Goal: Information Seeking & Learning: Learn about a topic

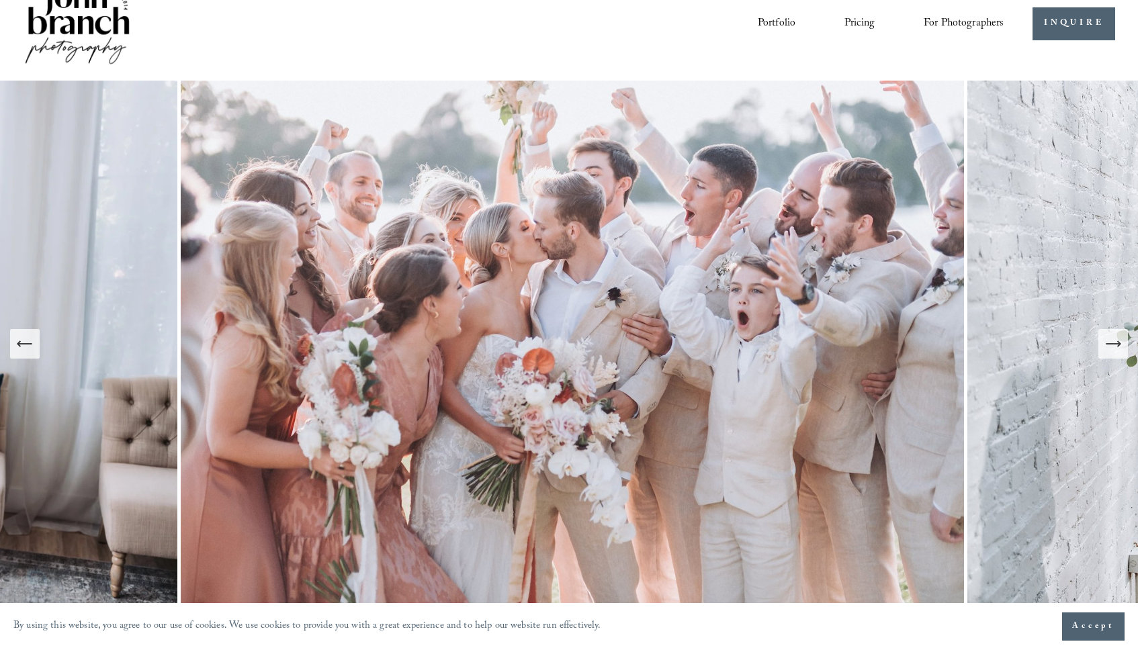
scroll to position [38, 0]
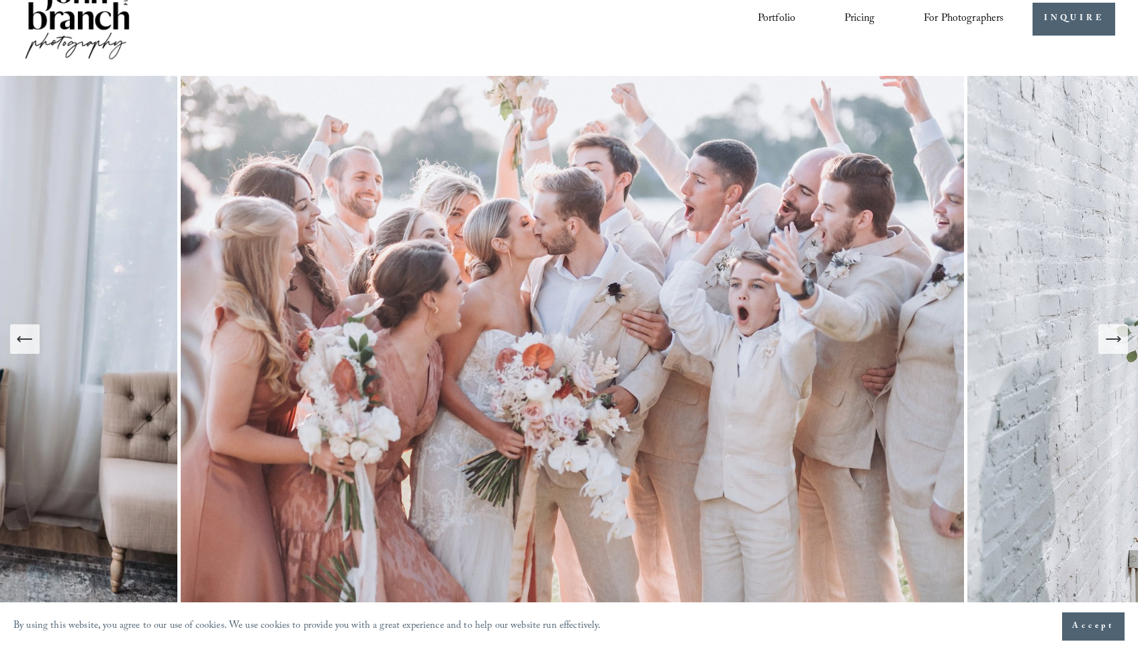
click at [1117, 343] on icon "Next Slide" at bounding box center [1113, 339] width 19 height 19
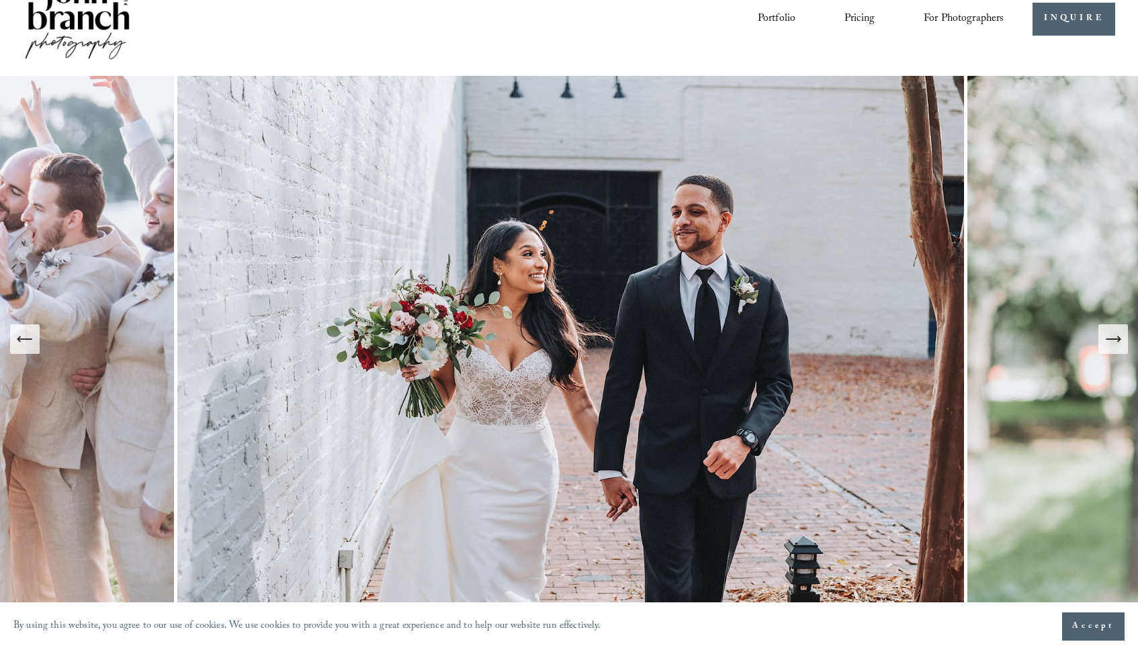
click at [1117, 343] on icon "Next Slide" at bounding box center [1113, 339] width 19 height 19
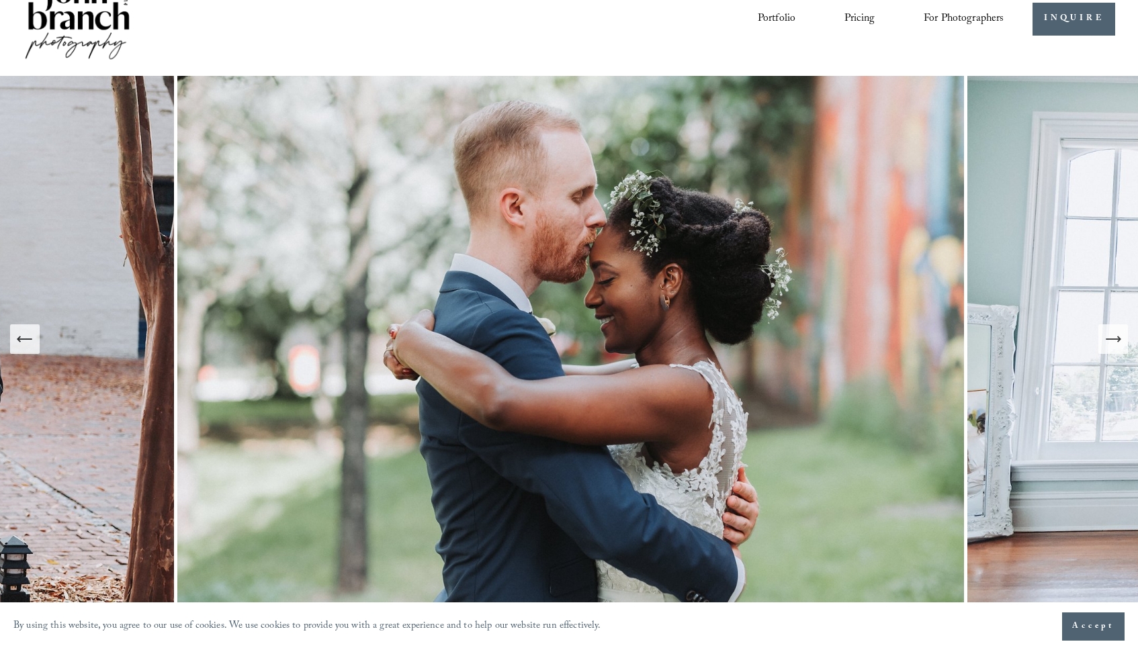
click at [1117, 343] on icon "Next Slide" at bounding box center [1113, 339] width 19 height 19
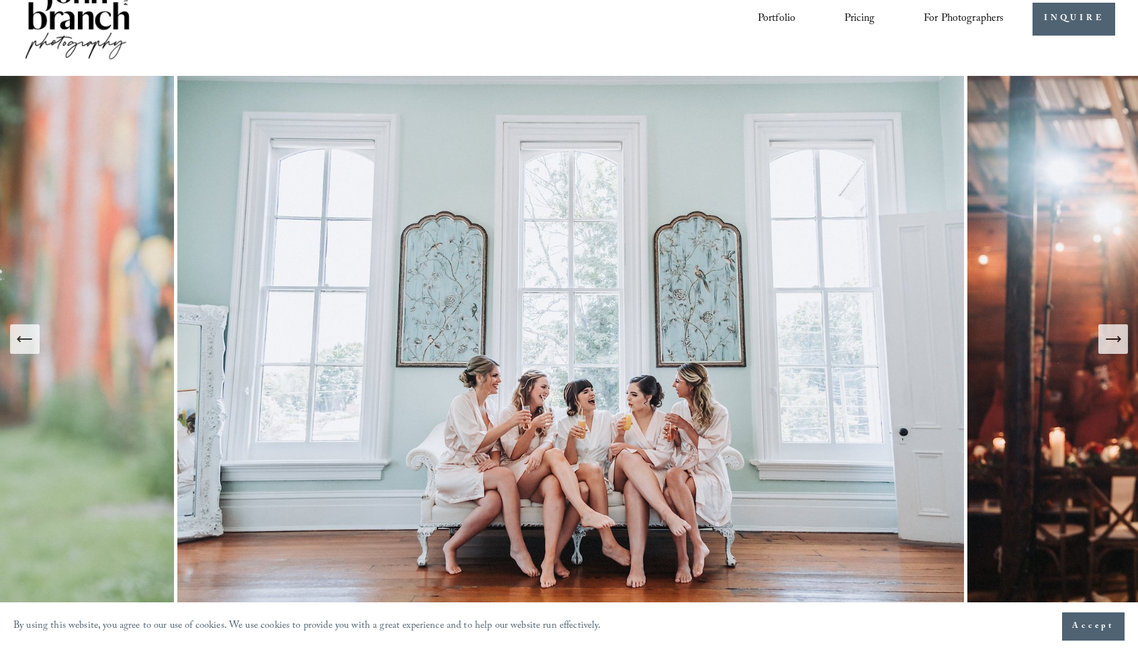
click at [1117, 343] on icon "Next Slide" at bounding box center [1113, 339] width 19 height 19
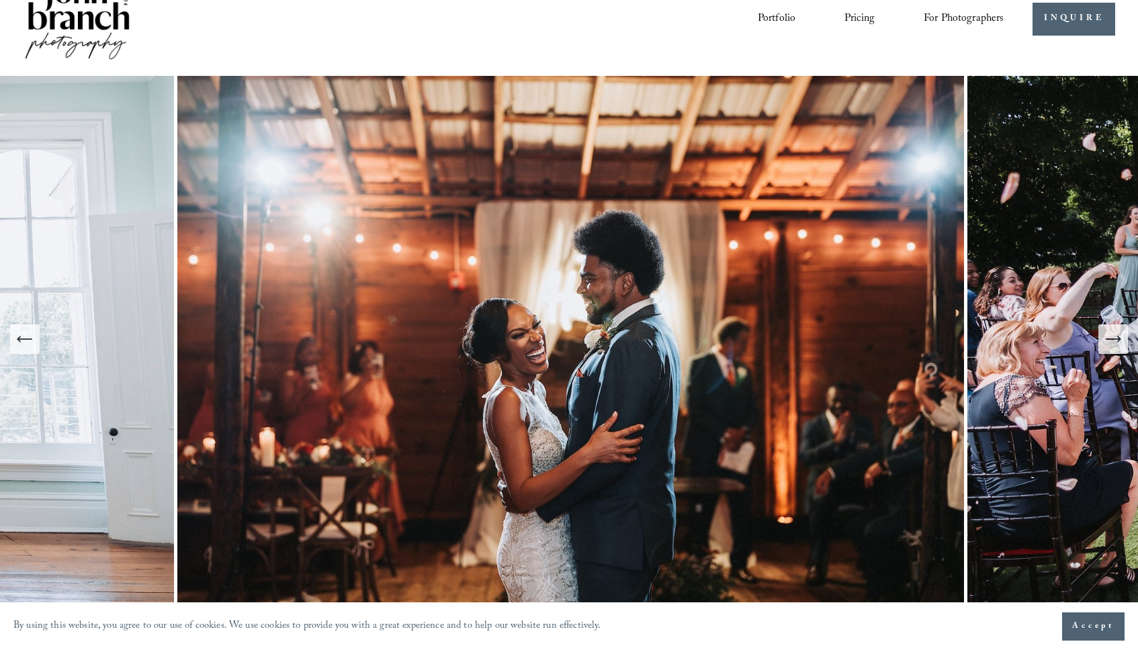
click at [1117, 343] on icon "Next Slide" at bounding box center [1113, 339] width 19 height 19
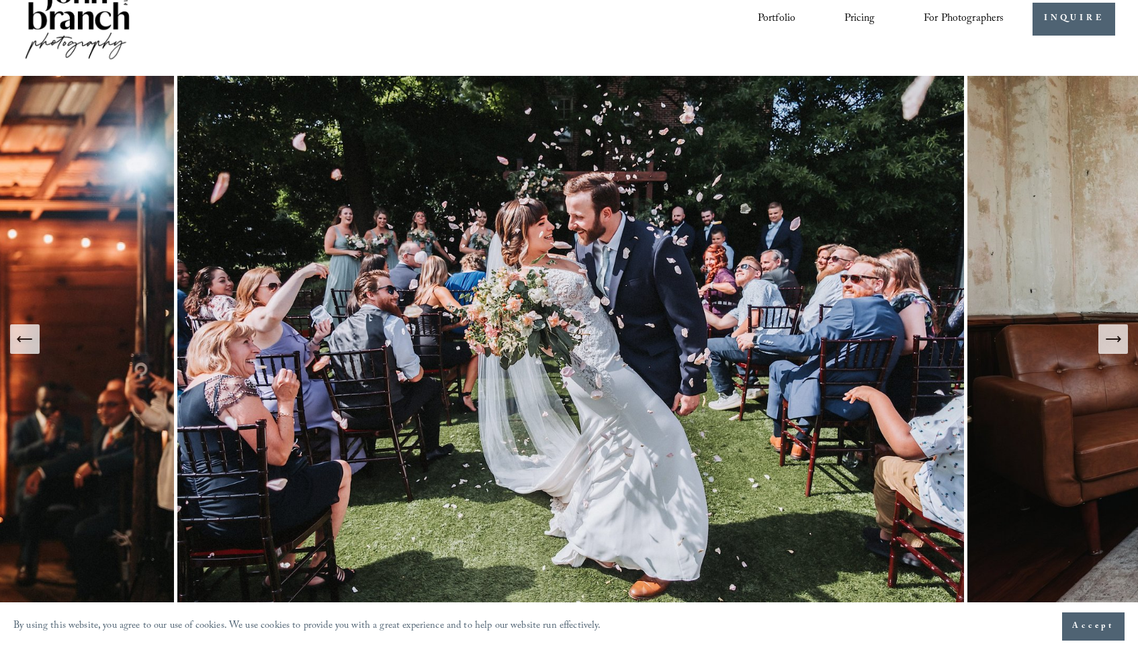
click at [1117, 343] on icon "Next Slide" at bounding box center [1113, 339] width 19 height 19
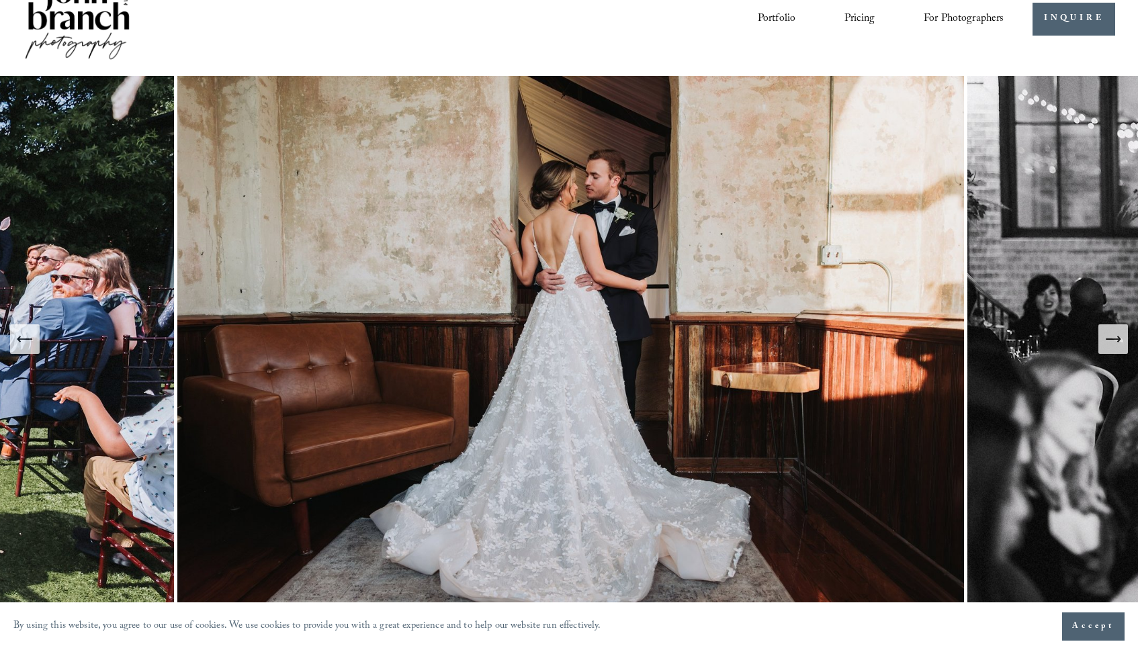
click at [1117, 343] on icon "Next Slide" at bounding box center [1113, 339] width 19 height 19
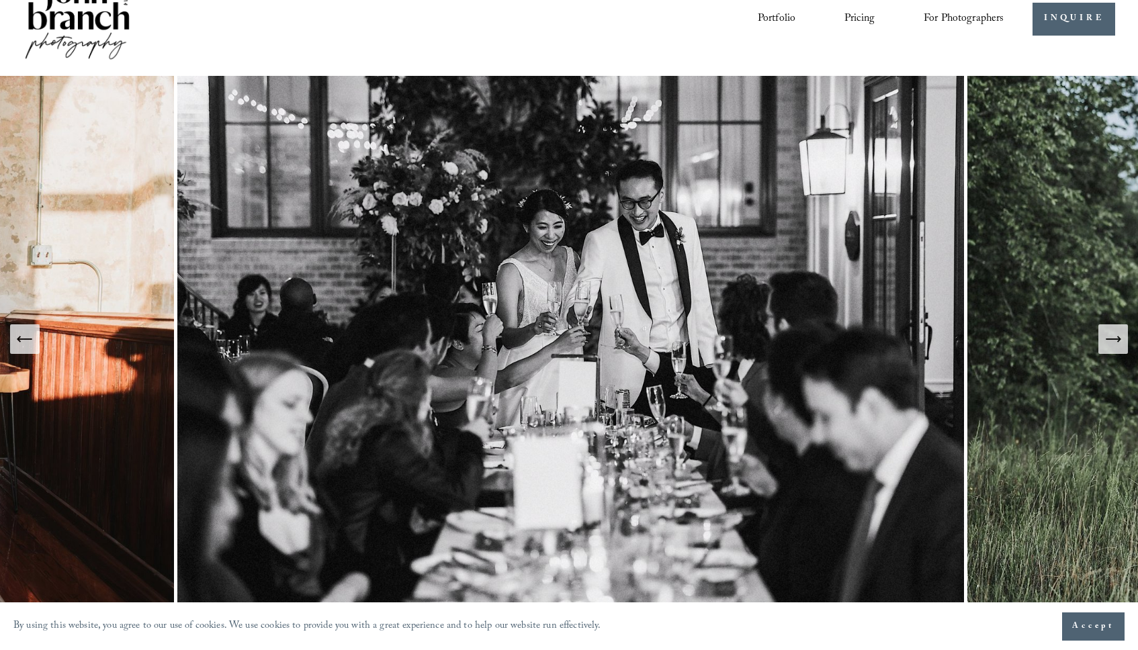
click at [1117, 343] on icon "Next Slide" at bounding box center [1113, 339] width 19 height 19
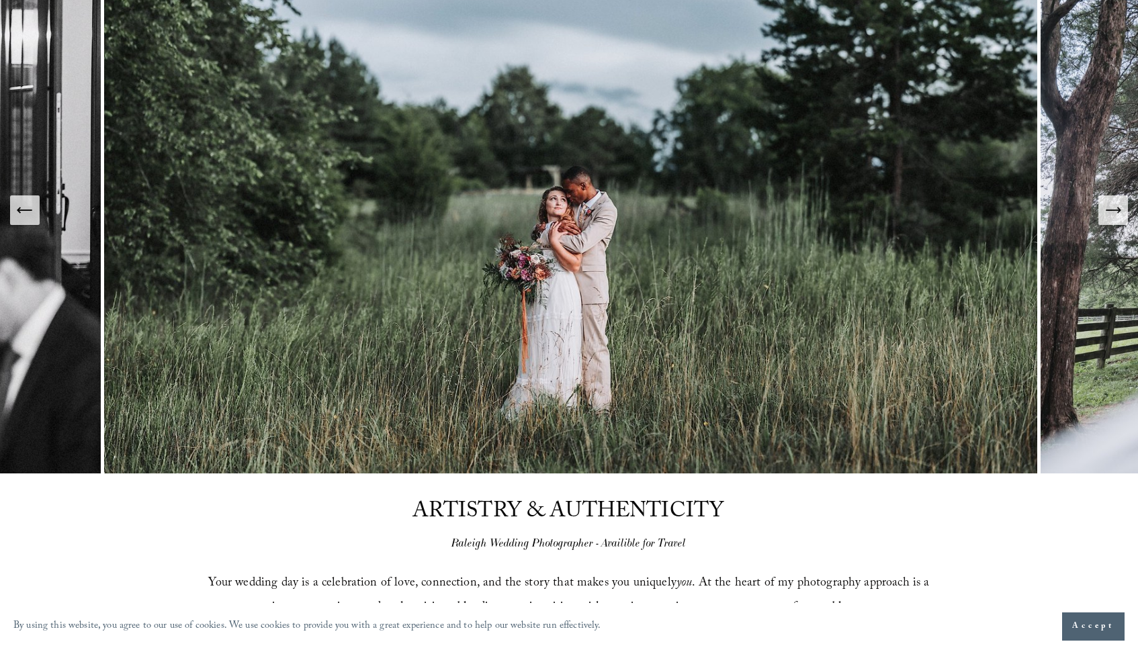
scroll to position [0, 0]
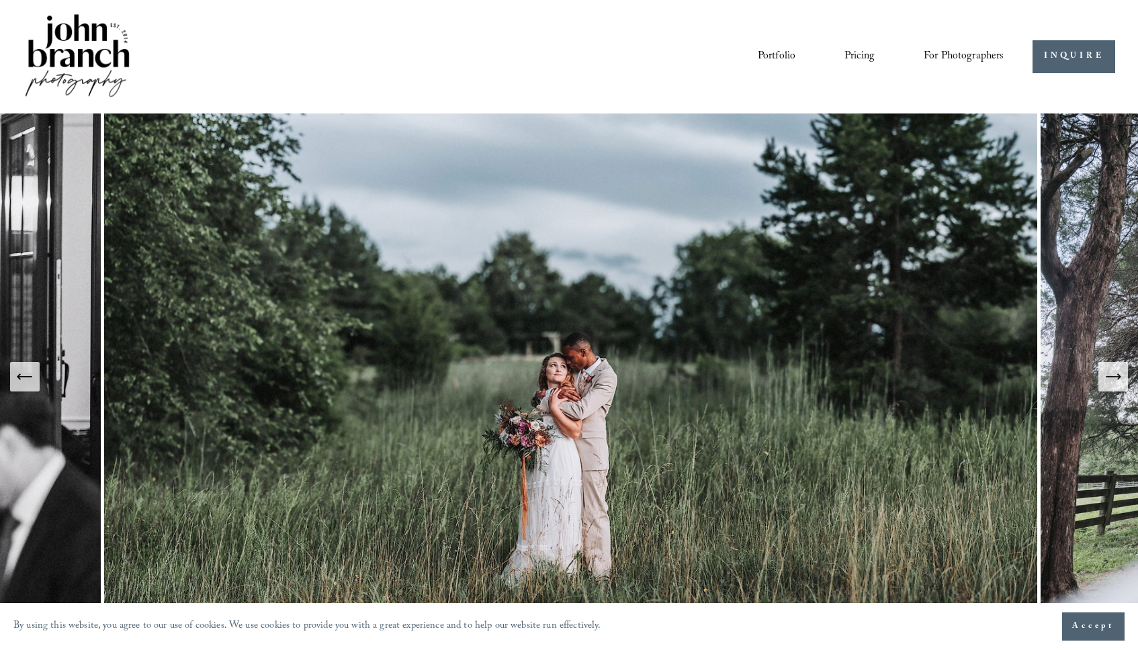
click at [781, 55] on link "Portfolio" at bounding box center [777, 56] width 38 height 23
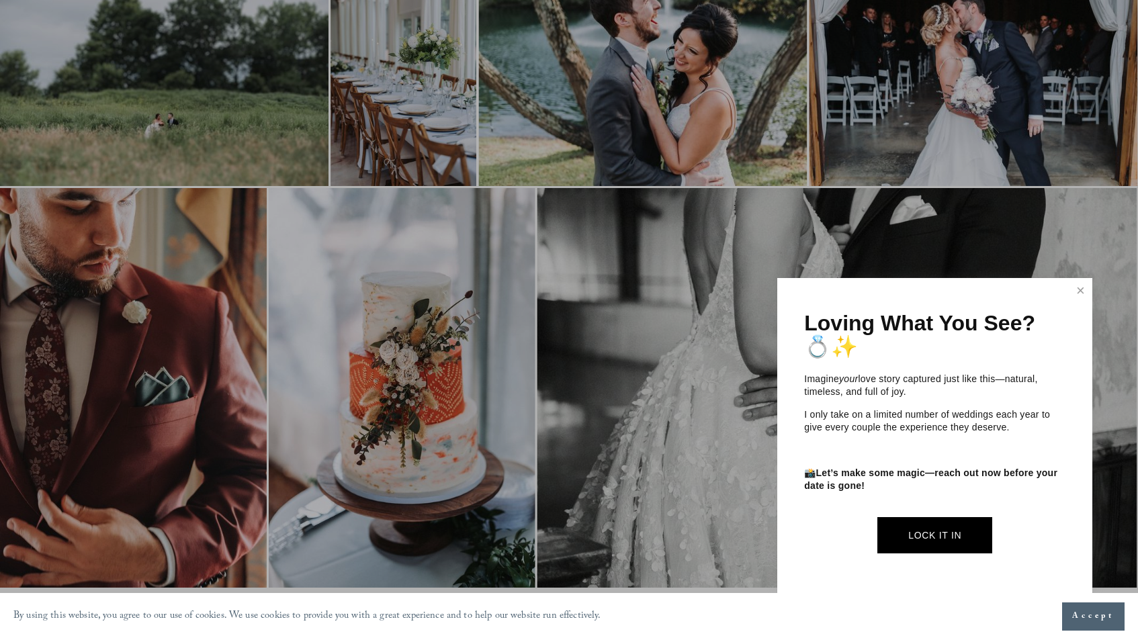
scroll to position [3365, 0]
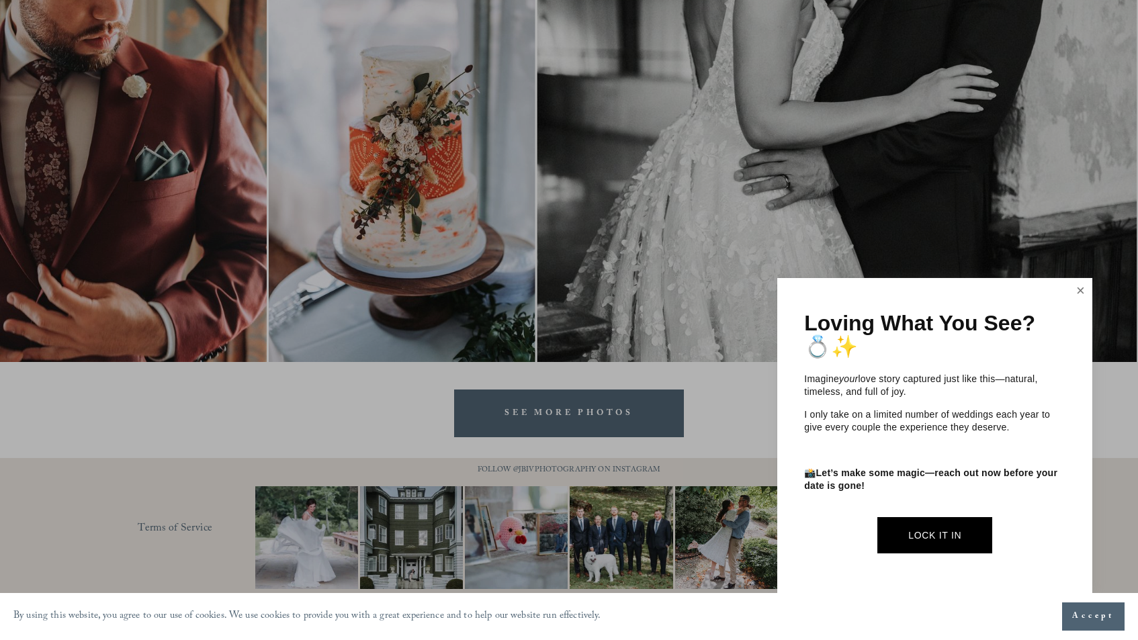
click at [1081, 290] on link "Close" at bounding box center [1081, 291] width 20 height 22
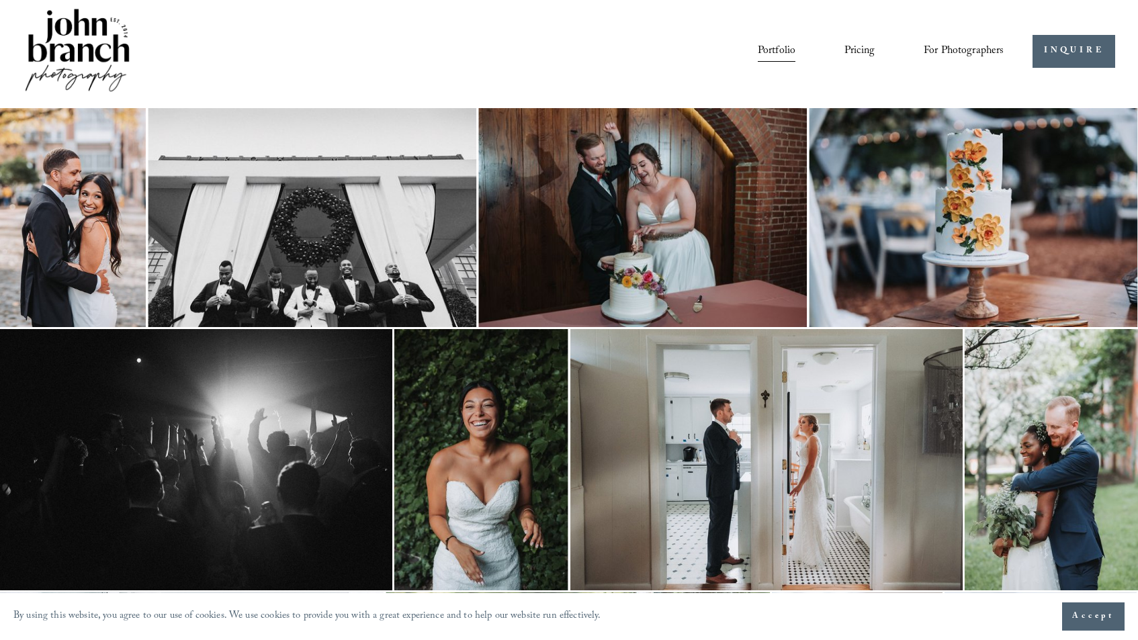
scroll to position [6, 0]
click at [0, 0] on link "Blog" at bounding box center [0, 0] width 0 height 0
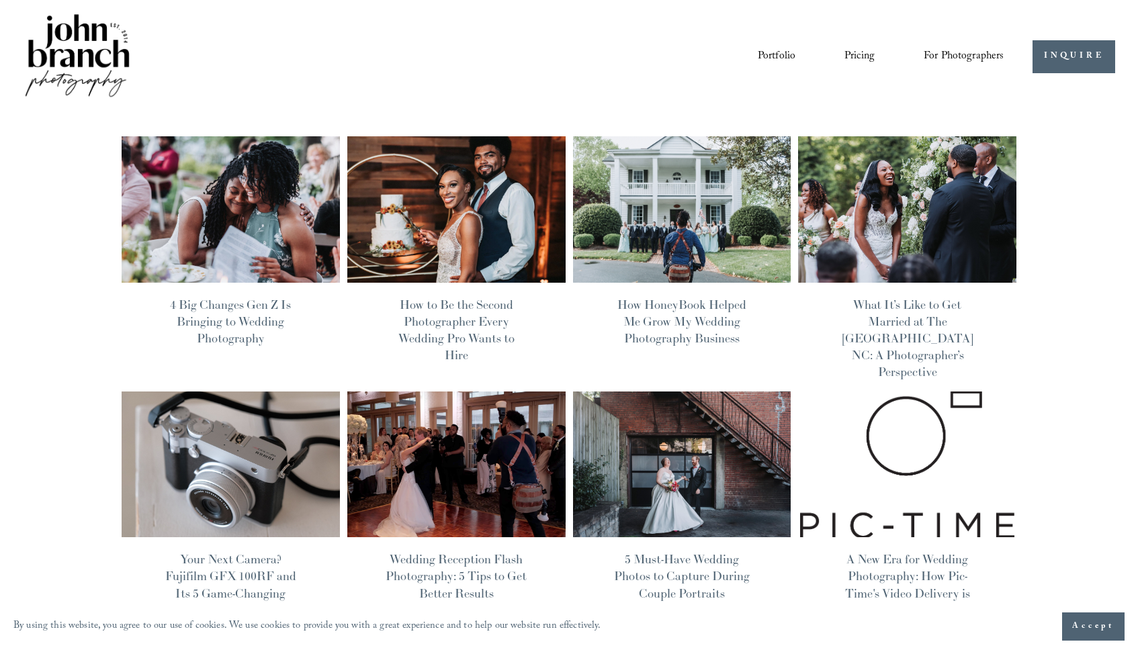
click at [779, 58] on link "Portfolio" at bounding box center [777, 56] width 38 height 23
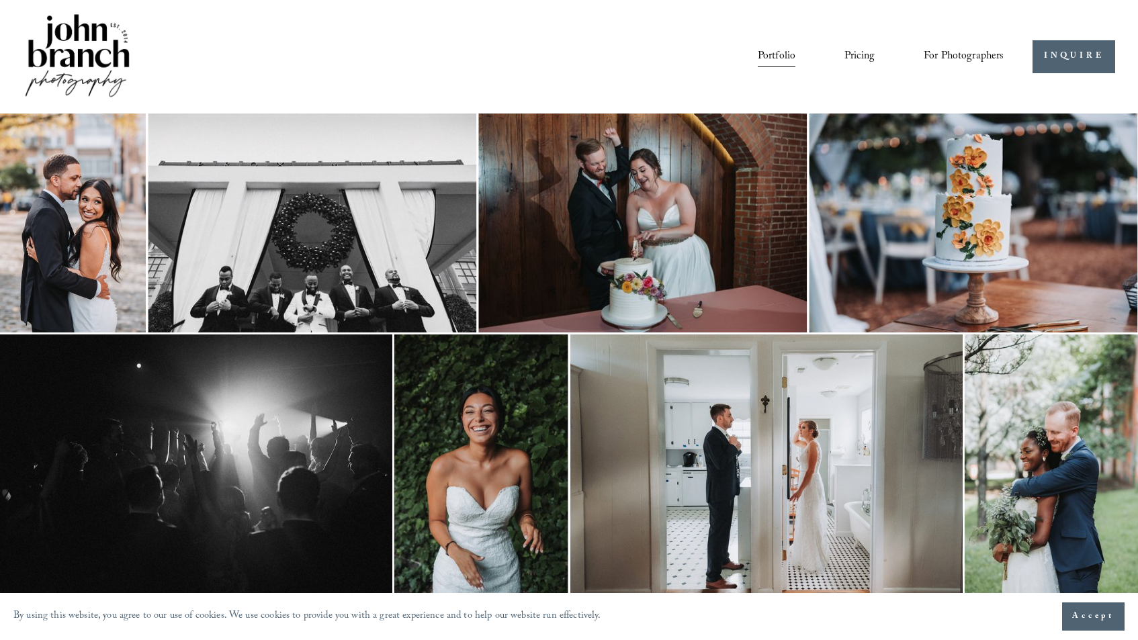
click at [76, 49] on img at bounding box center [77, 56] width 109 height 91
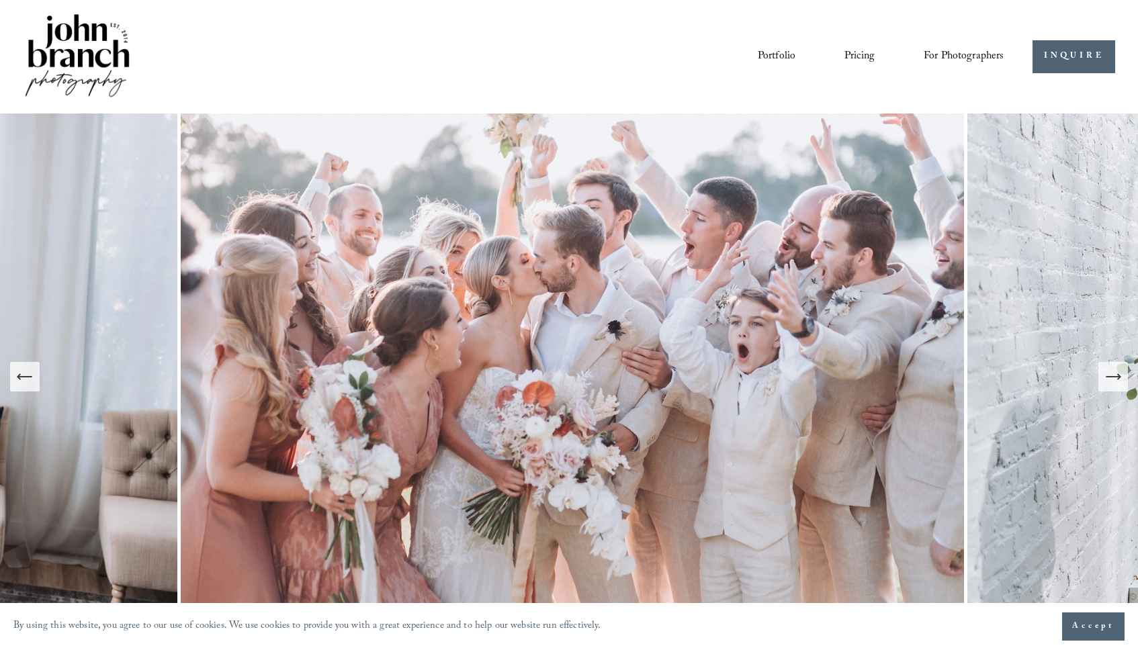
scroll to position [21, 0]
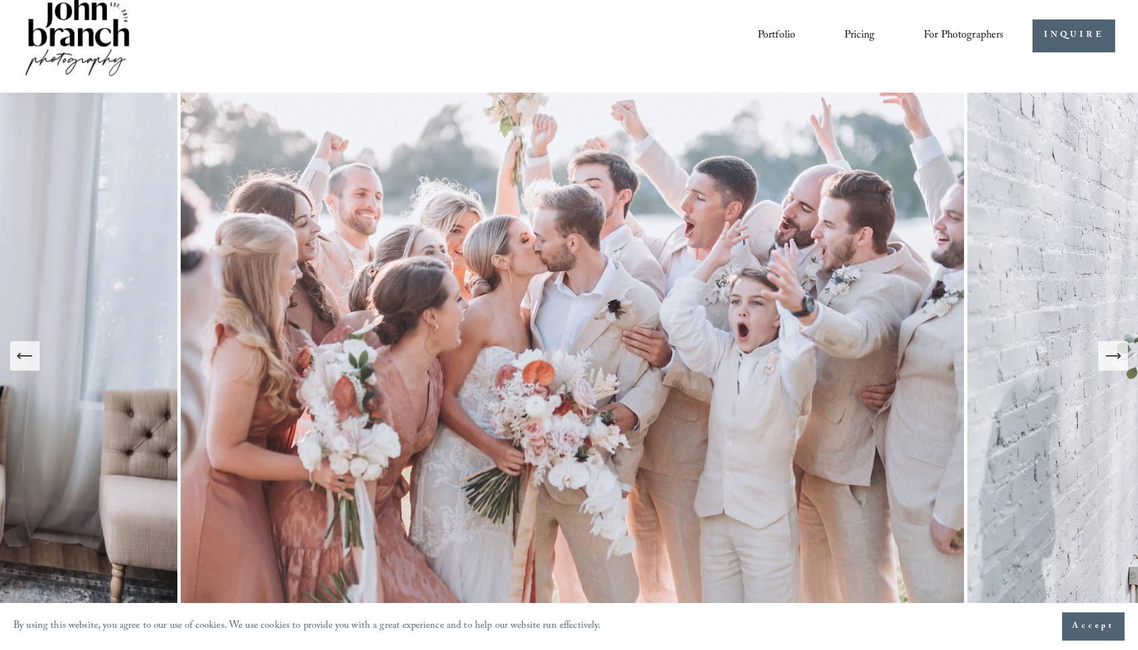
click at [856, 32] on link "Pricing" at bounding box center [860, 35] width 30 height 23
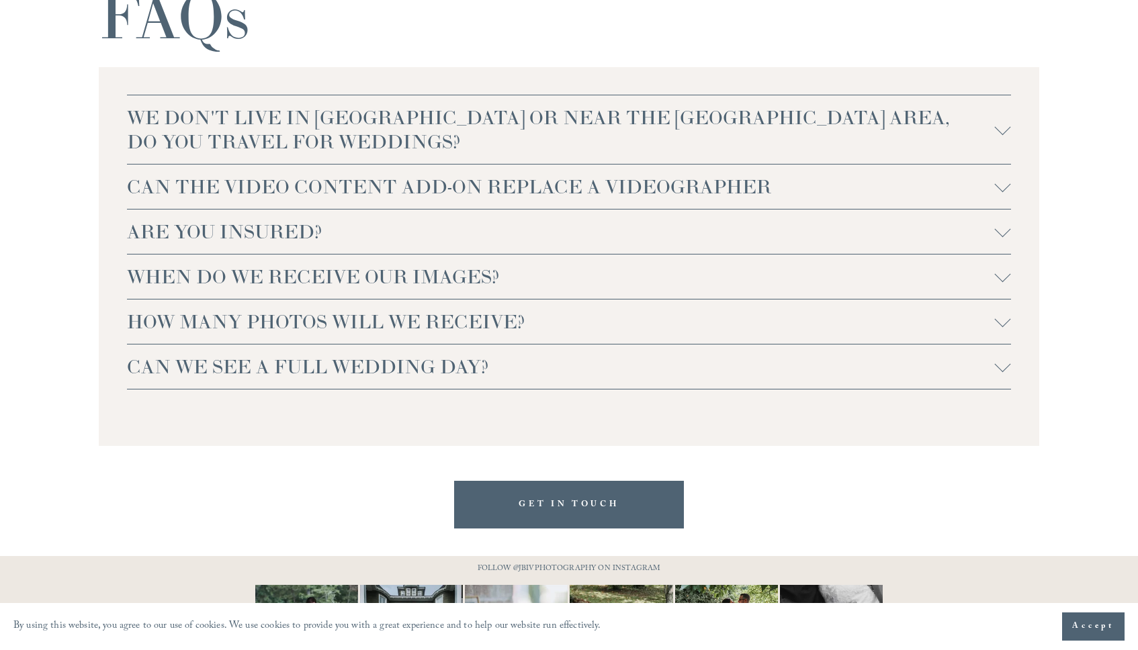
scroll to position [2915, 0]
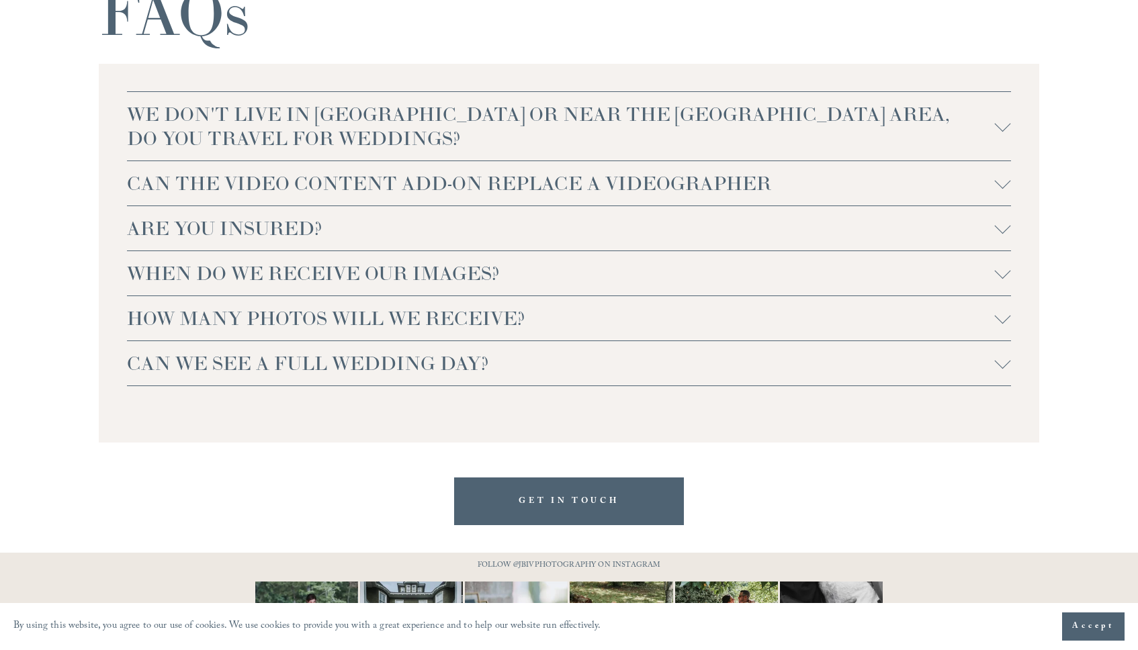
click at [462, 176] on span "CAN THE VIDEO CONTENT ADD-ON REPLACE A VIDEOGRAPHER" at bounding box center [561, 183] width 868 height 24
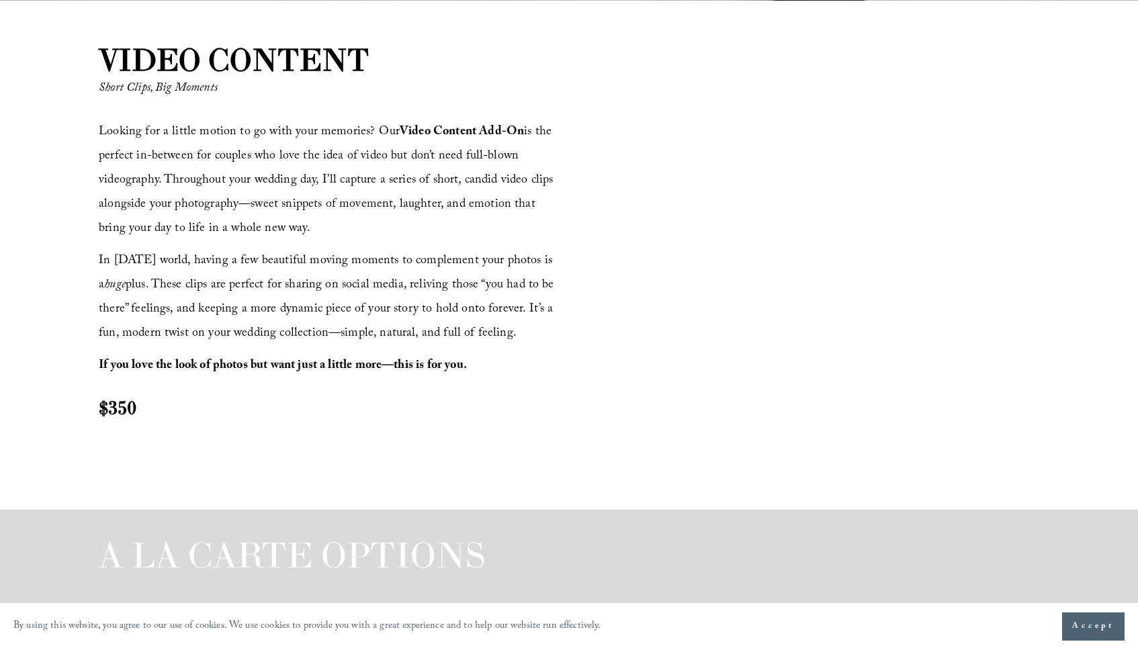
scroll to position [1243, 0]
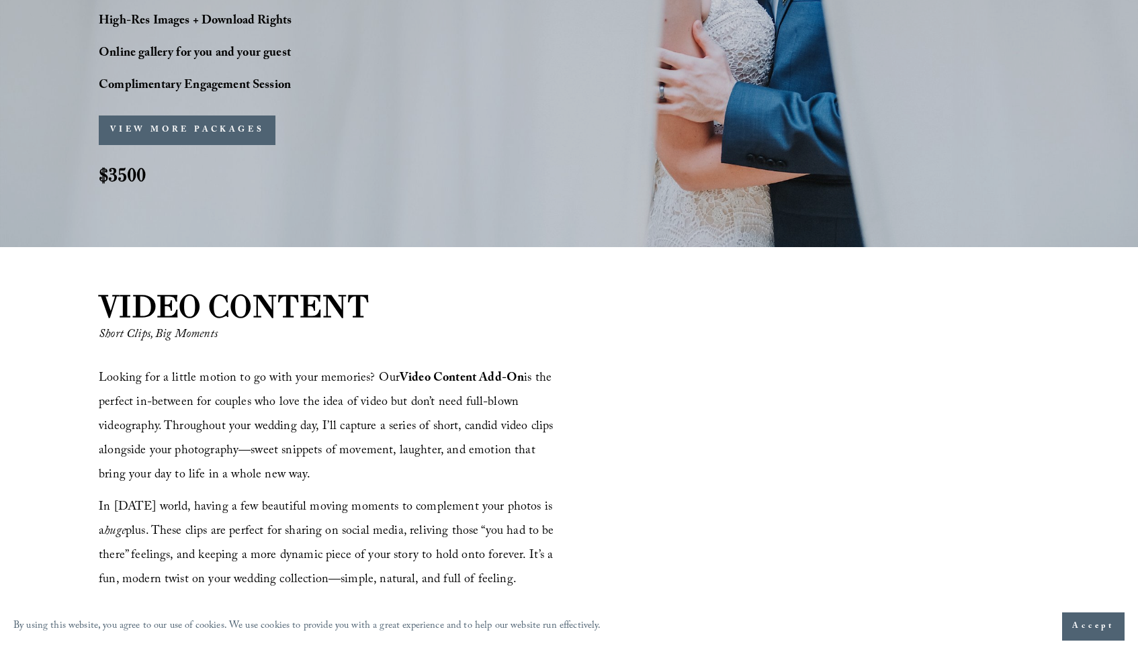
drag, startPoint x: 96, startPoint y: 308, endPoint x: 508, endPoint y: 586, distance: 496.6
click at [508, 586] on div "VIDEO CONTENT Short Clips, Big Moments Looking for a little motion to go with y…" at bounding box center [569, 502] width 1138 height 435
click at [510, 586] on p "In today’s world, having a few beautiful moving moments to complement your phot…" at bounding box center [332, 545] width 466 height 97
drag, startPoint x: 490, startPoint y: 581, endPoint x: 91, endPoint y: 300, distance: 488.0
click at [91, 300] on div "VIDEO CONTENT Short Clips, Big Moments Looking for a little motion to go with y…" at bounding box center [569, 502] width 1138 height 435
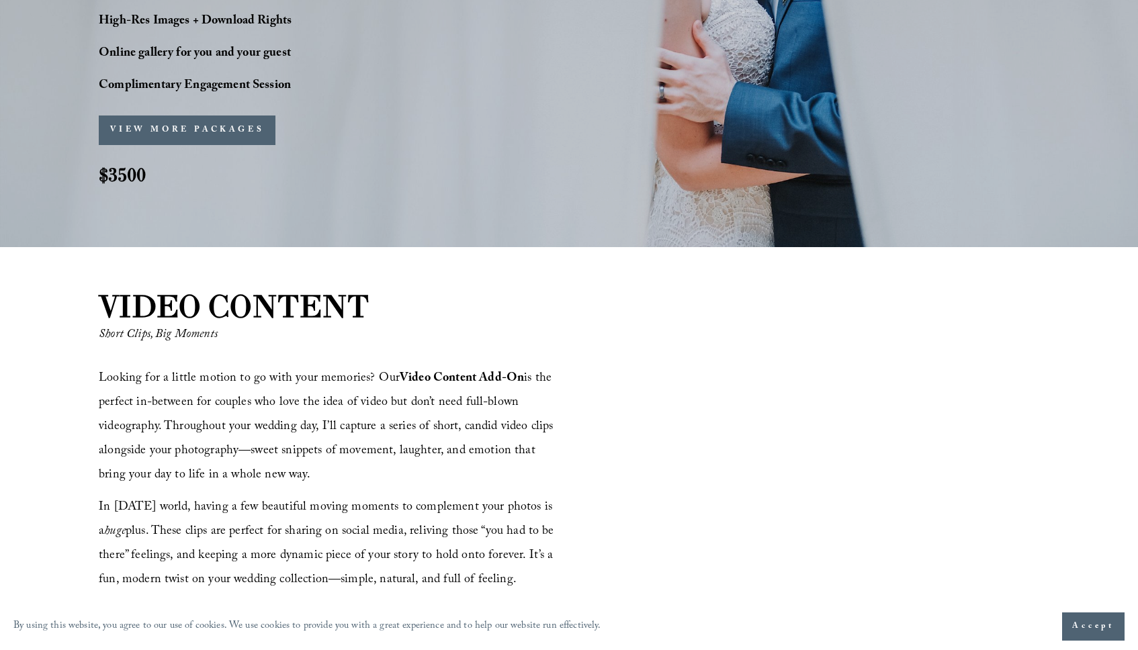
copy div "VIDEO CONTENT Short Clips, Big Moments Looking for a little motion to go with y…"
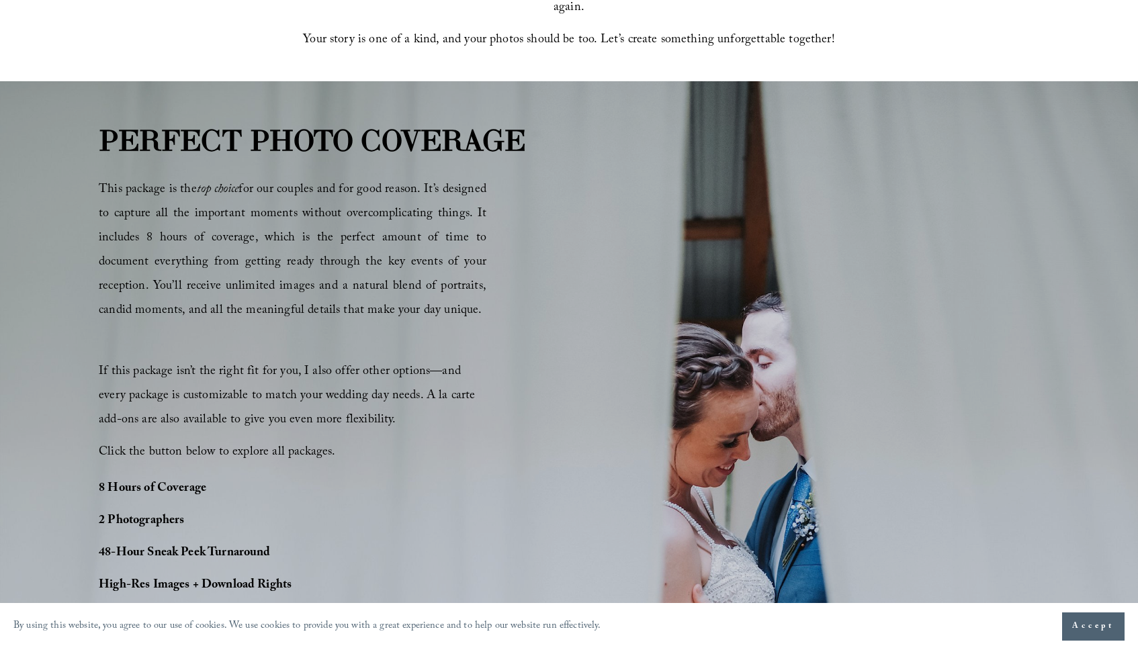
scroll to position [0, 0]
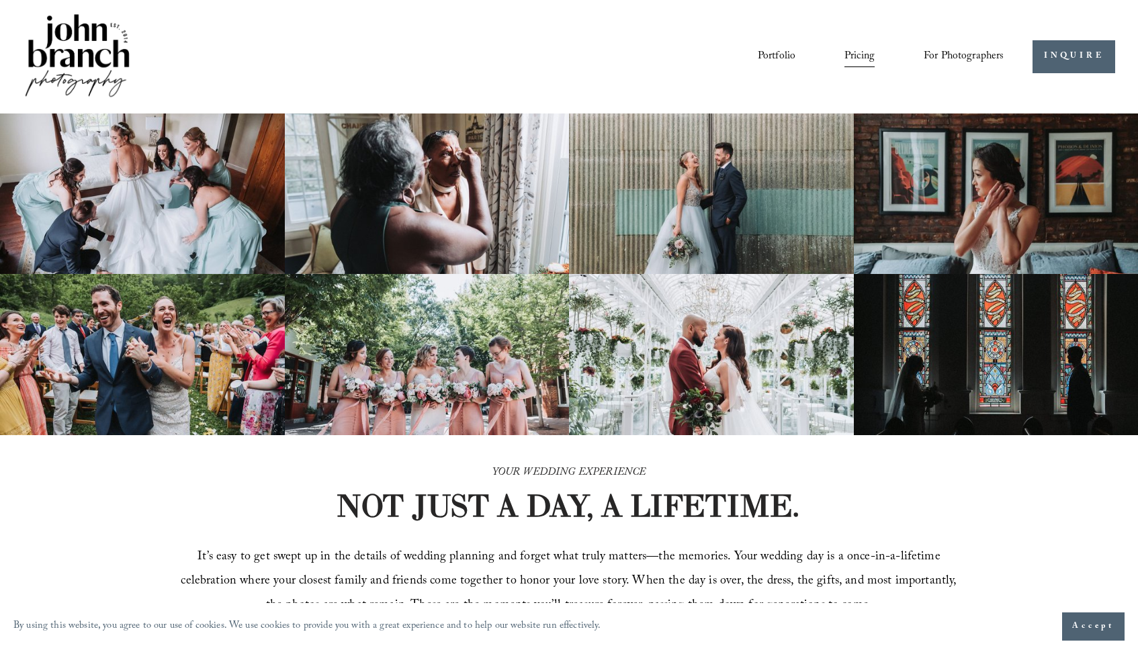
click at [69, 52] on img at bounding box center [77, 56] width 109 height 91
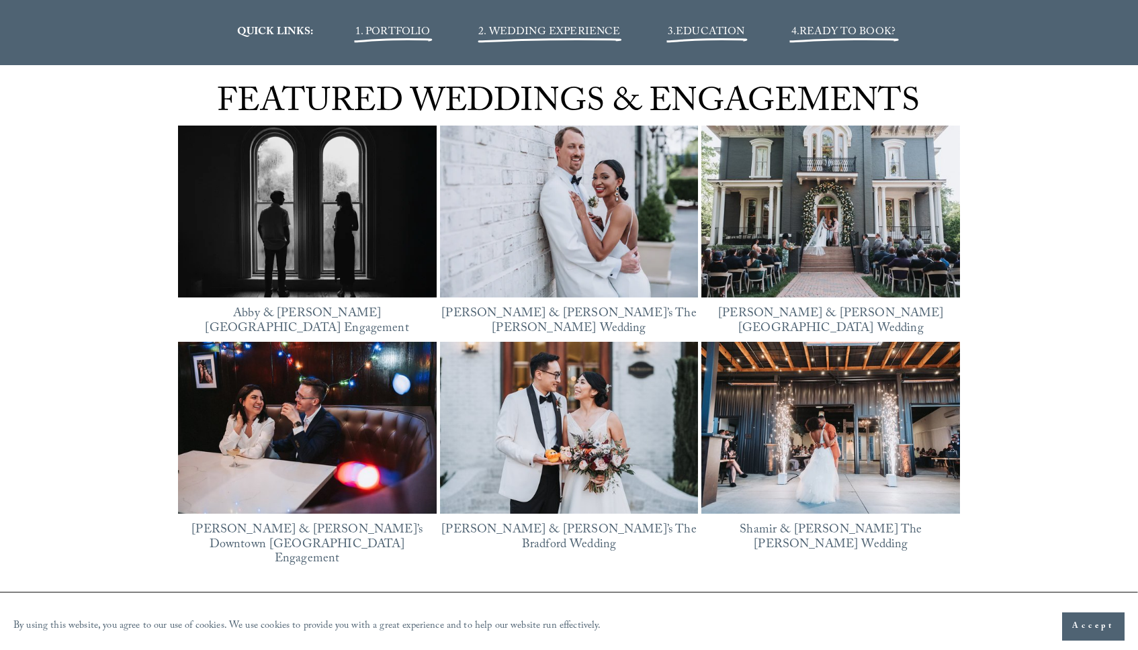
scroll to position [1730, 0]
